Goal: Task Accomplishment & Management: Complete application form

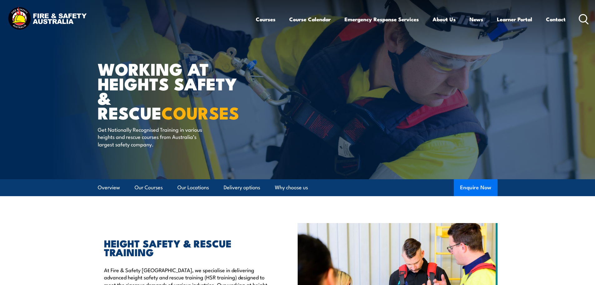
click at [482, 186] on button "Enquire Now" at bounding box center [476, 187] width 44 height 17
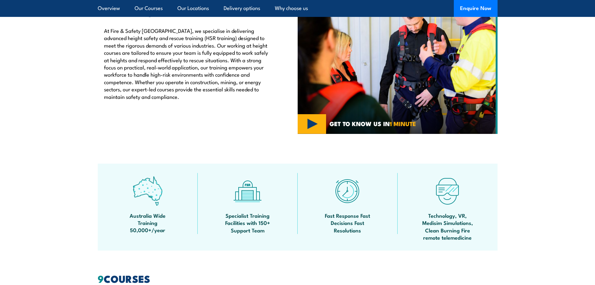
scroll to position [219, 0]
